Goal: Information Seeking & Learning: Learn about a topic

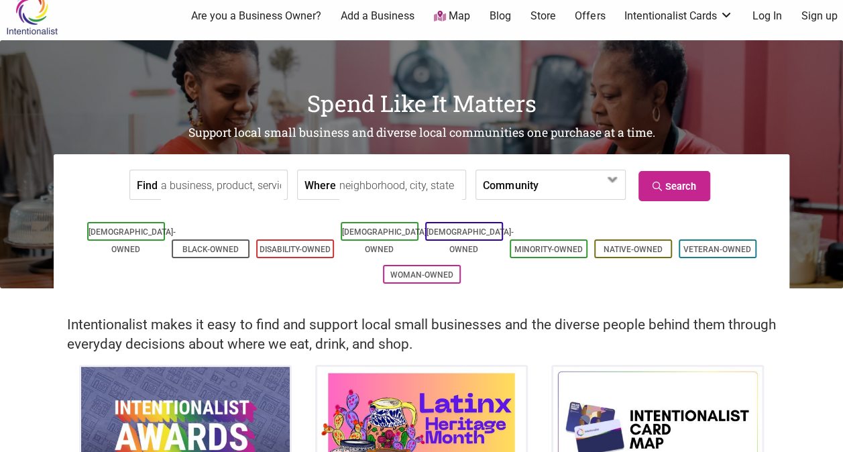
scroll to position [15, 0]
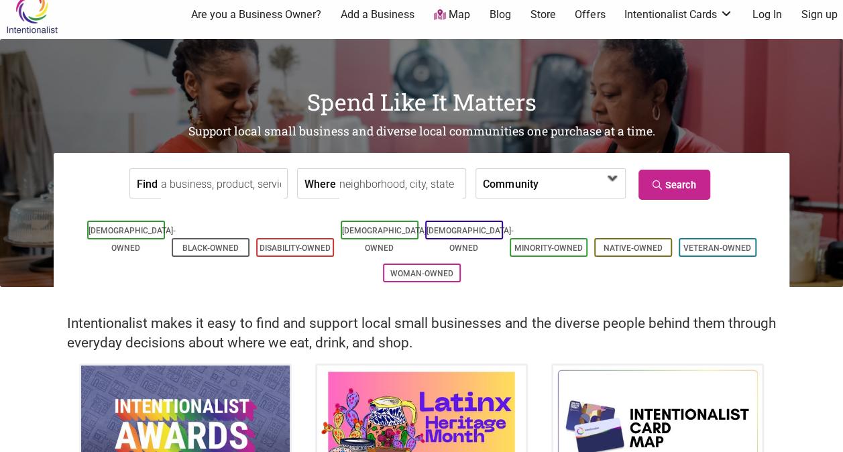
click at [584, 174] on span at bounding box center [576, 184] width 58 height 23
click at [348, 194] on input "Where" at bounding box center [400, 184] width 123 height 30
type input "redmond, [GEOGRAPHIC_DATA]"
click at [689, 196] on link "Search" at bounding box center [674, 185] width 72 height 30
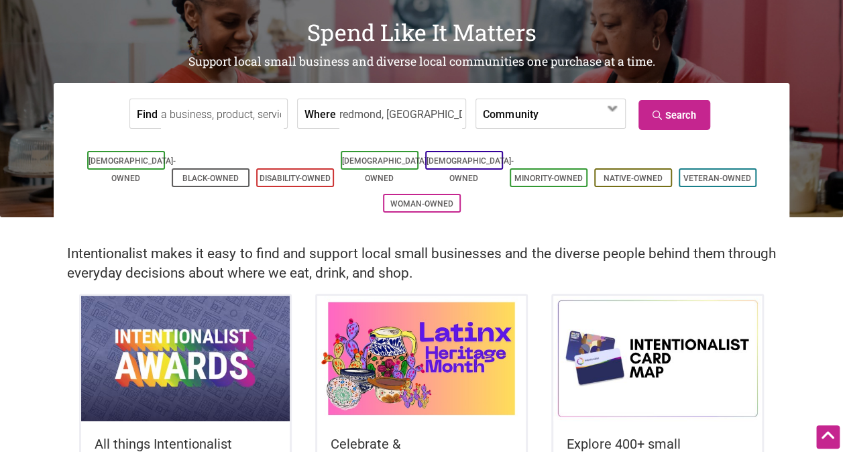
scroll to position [0, 0]
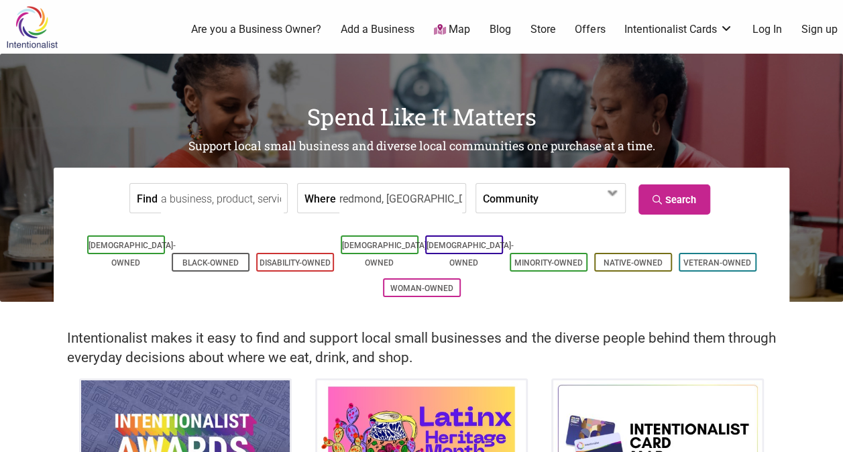
click at [546, 27] on link "Store" at bounding box center [541, 29] width 25 height 15
click at [682, 196] on link "Search" at bounding box center [674, 199] width 72 height 30
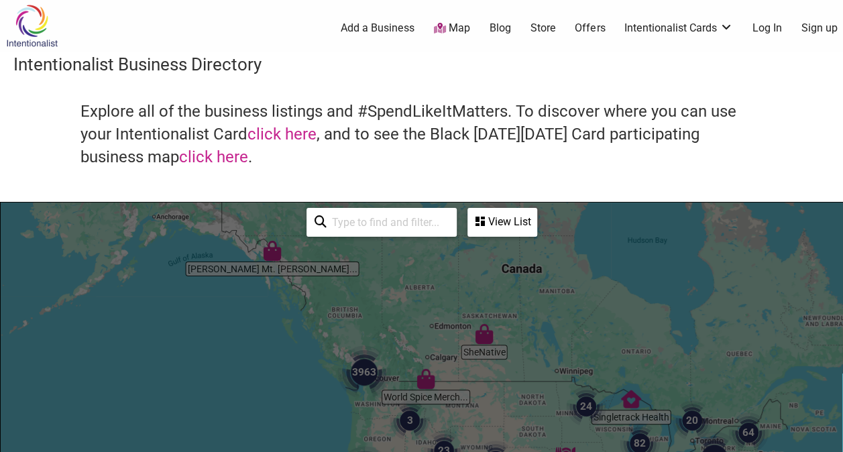
scroll to position [5, 0]
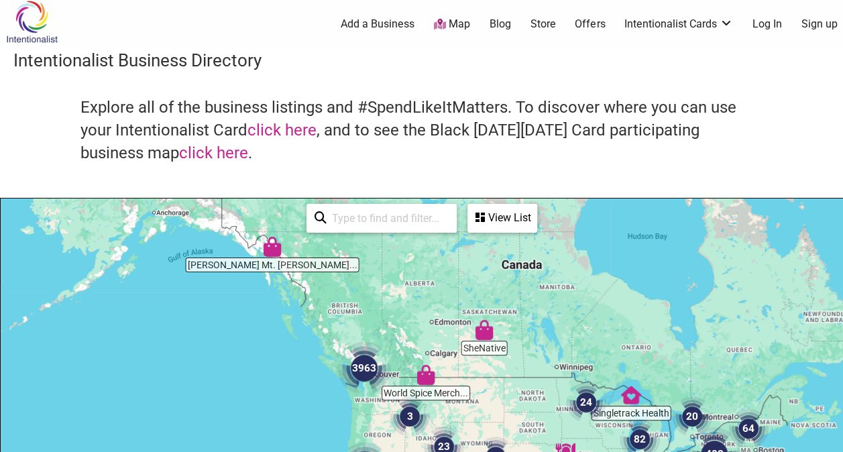
click at [483, 210] on div "View List" at bounding box center [502, 217] width 67 height 25
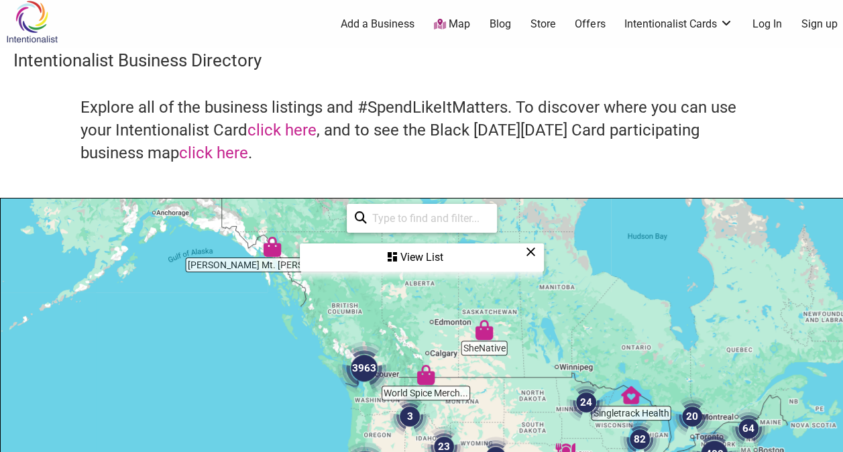
click at [414, 253] on div "View List" at bounding box center [421, 257] width 241 height 25
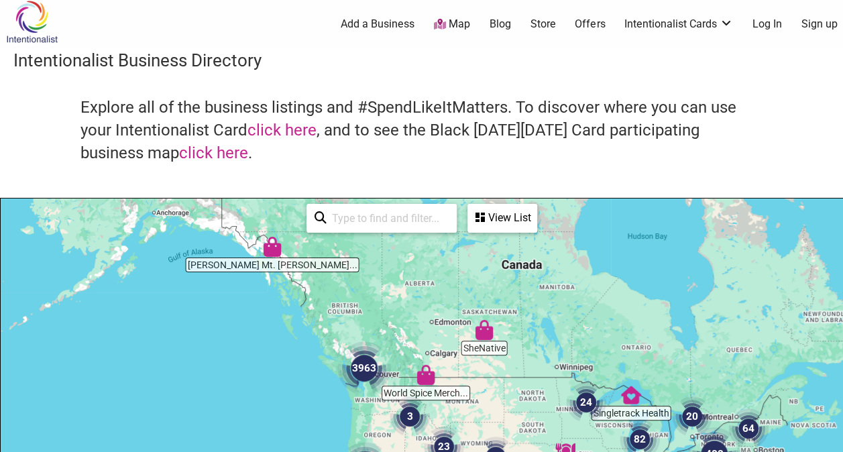
click at [504, 218] on div "View List" at bounding box center [502, 217] width 67 height 25
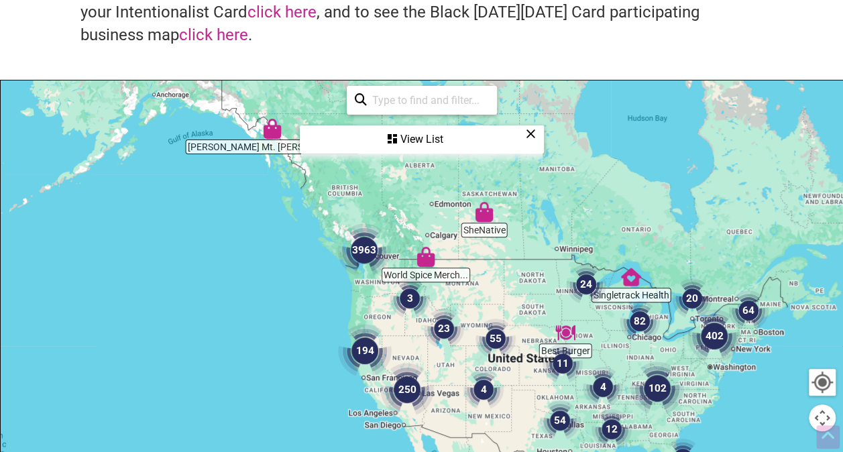
scroll to position [126, 0]
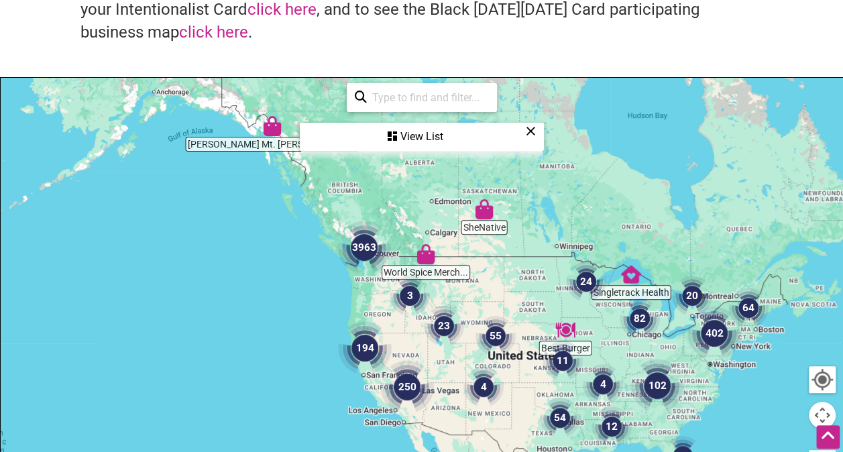
click at [402, 142] on div "View List" at bounding box center [421, 136] width 241 height 25
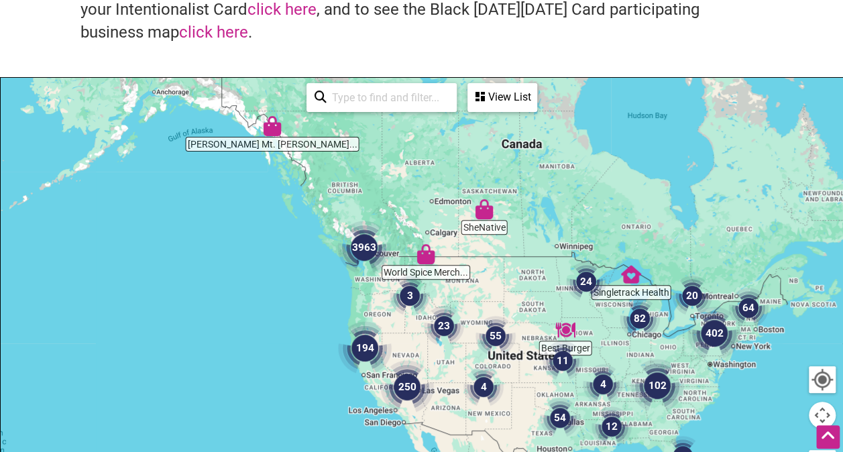
click at [378, 93] on input "search" at bounding box center [387, 97] width 122 height 26
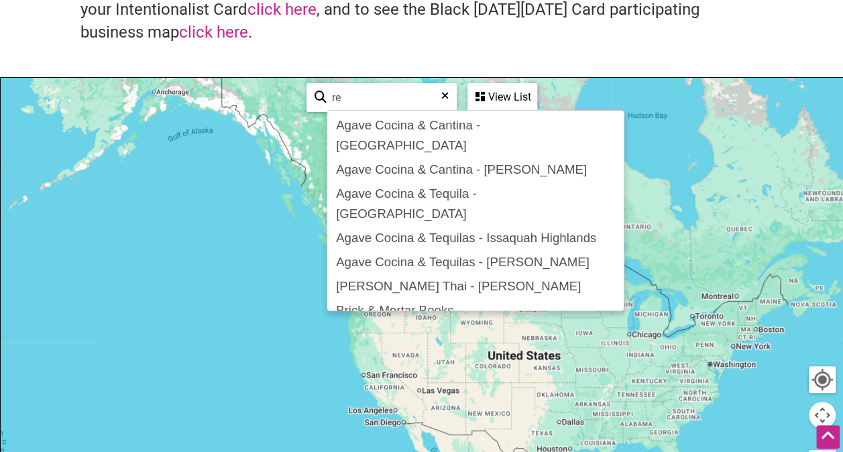
type input "r"
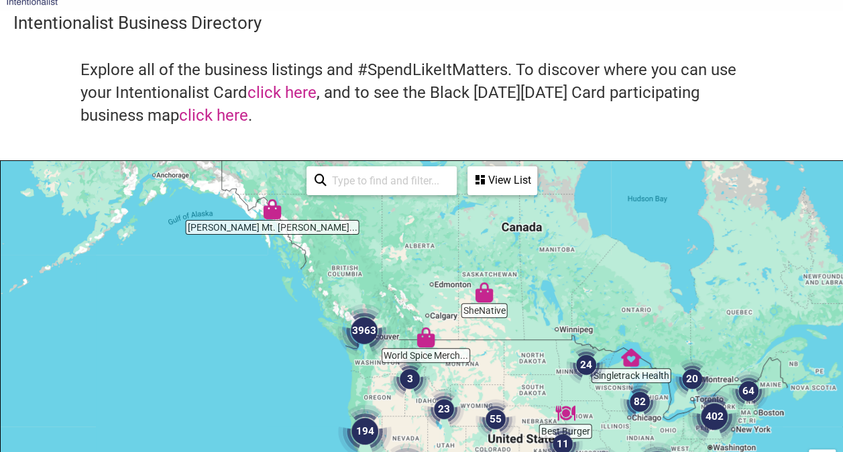
scroll to position [0, 0]
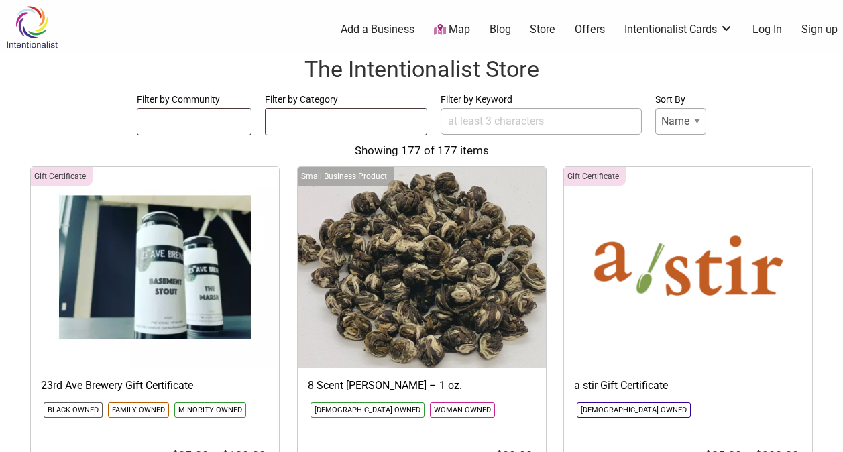
select select
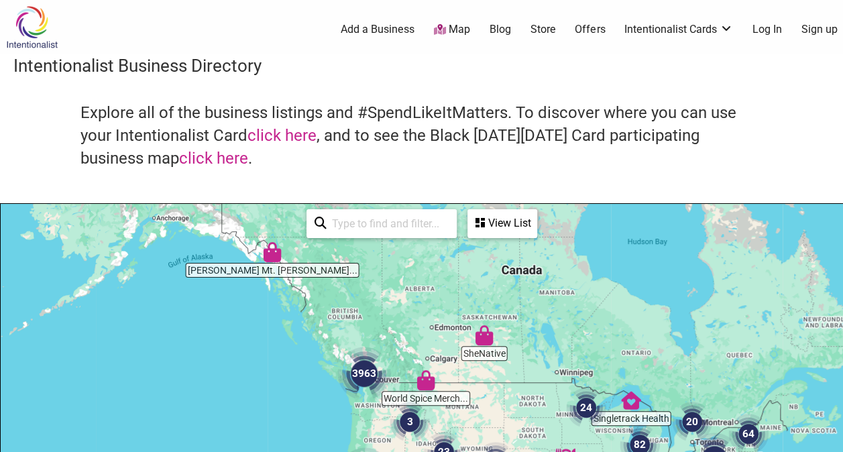
click at [503, 223] on div "View List" at bounding box center [502, 222] width 67 height 25
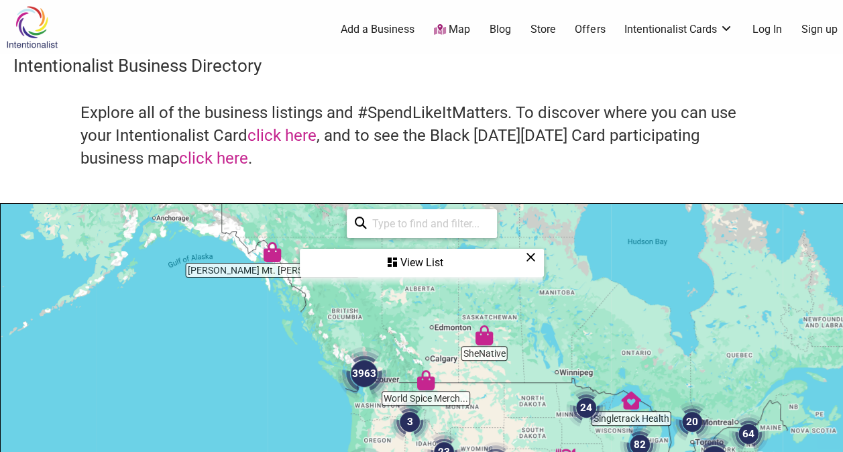
scroll to position [166, 0]
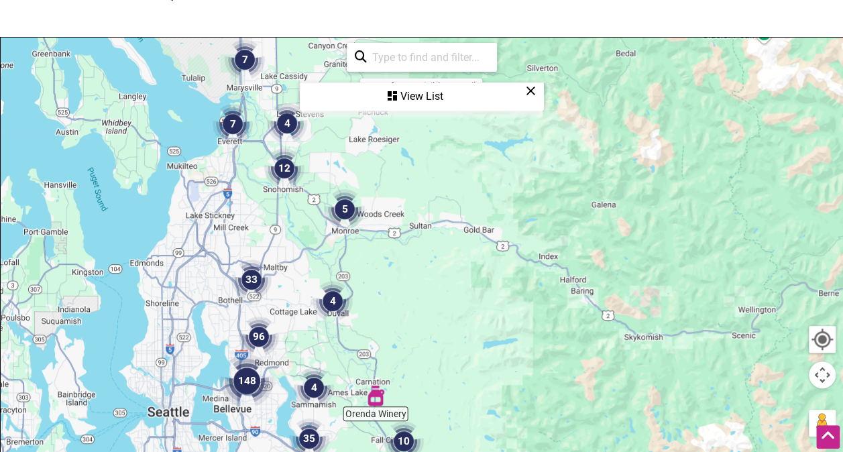
drag, startPoint x: 211, startPoint y: 242, endPoint x: 448, endPoint y: 255, distance: 236.9
click at [448, 255] on div at bounding box center [421, 298] width 841 height 521
